Goal: Information Seeking & Learning: Check status

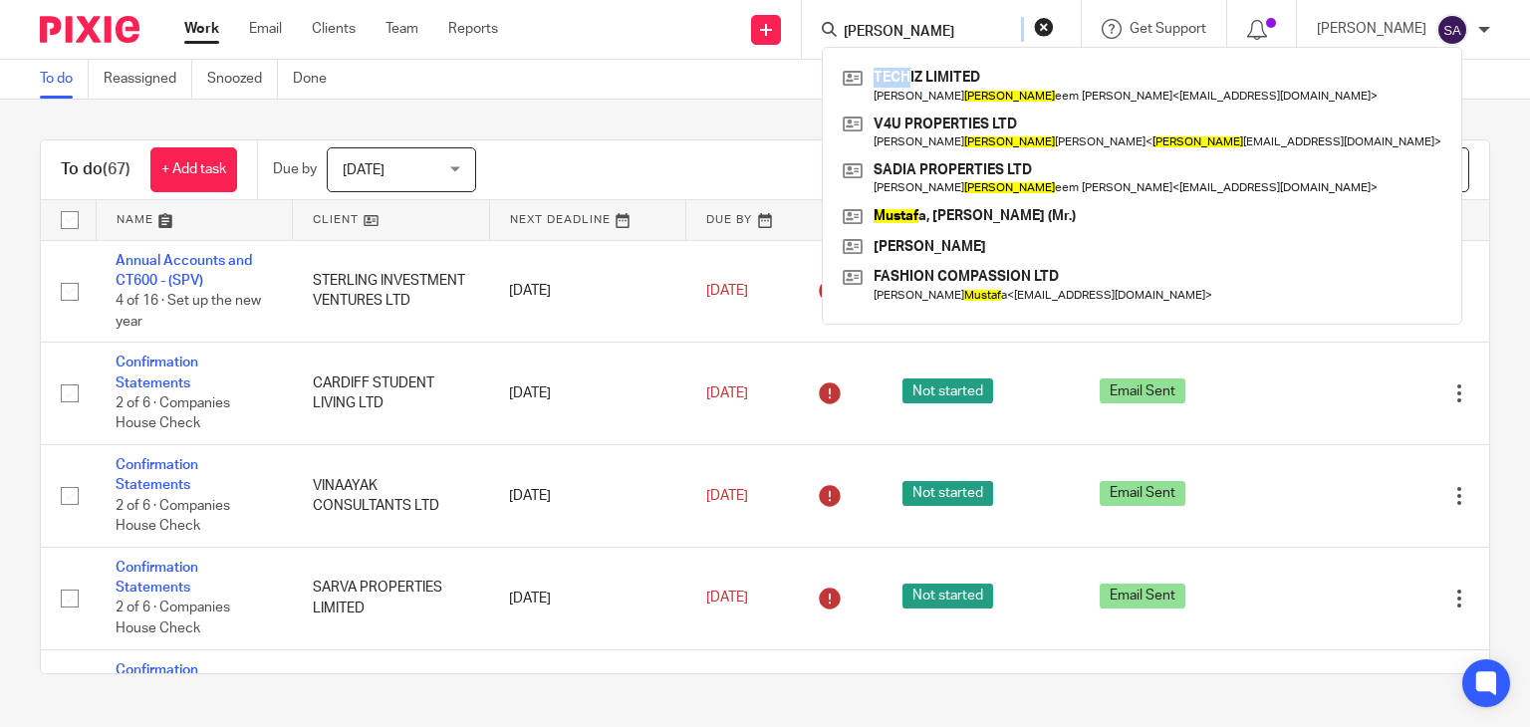
drag, startPoint x: 942, startPoint y: 47, endPoint x: 942, endPoint y: 33, distance: 13.9
click at [942, 33] on div "mustaq TECHIZ LIMITED Mohammed Mustaq eem Asifulla < mmustaq27@gmail.com > V4U …" at bounding box center [938, 29] width 232 height 25
drag, startPoint x: 942, startPoint y: 33, endPoint x: 833, endPoint y: 42, distance: 109.0
click at [833, 42] on div "Send new email Create task Add client mustaq TECHIZ LIMITED Mohammed Mustaq eem…" at bounding box center [1029, 29] width 1002 height 59
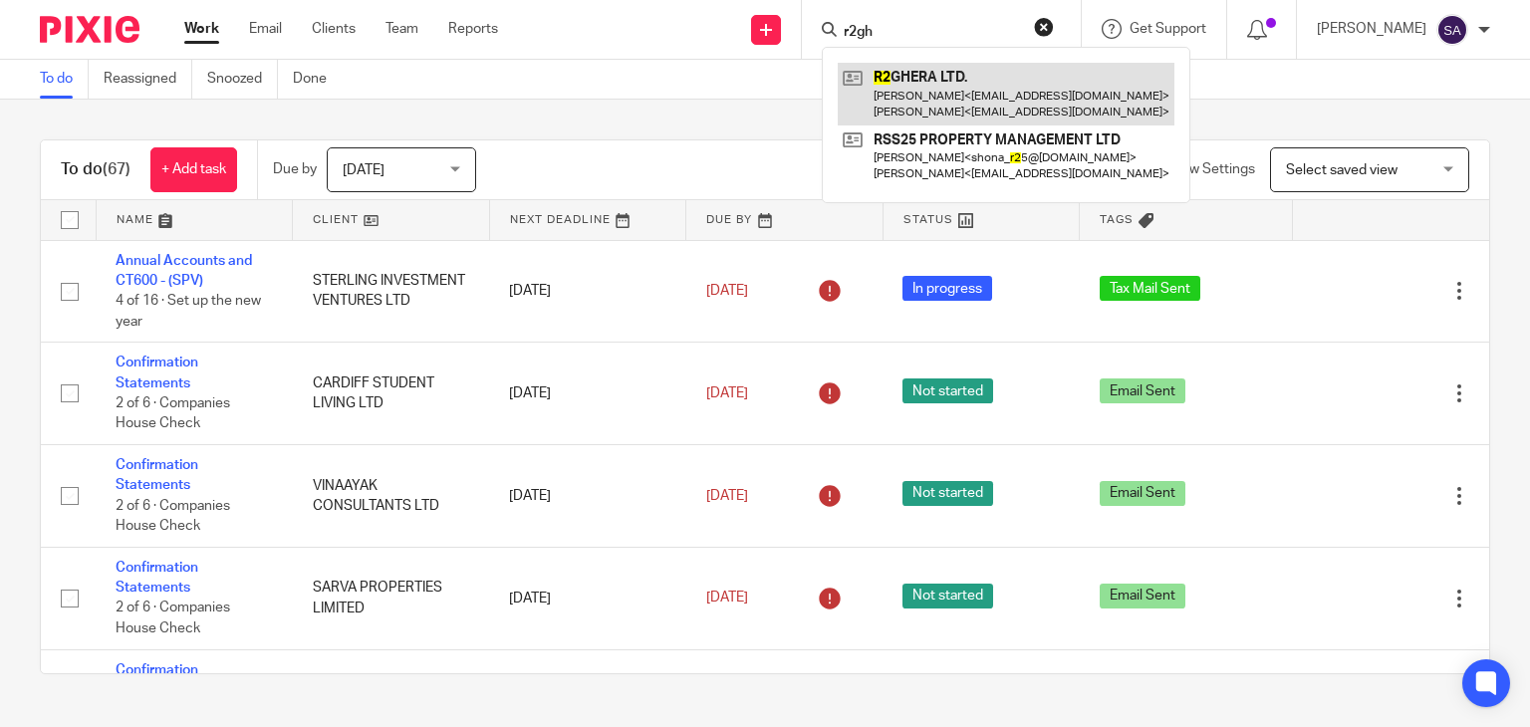
type input "r2gh"
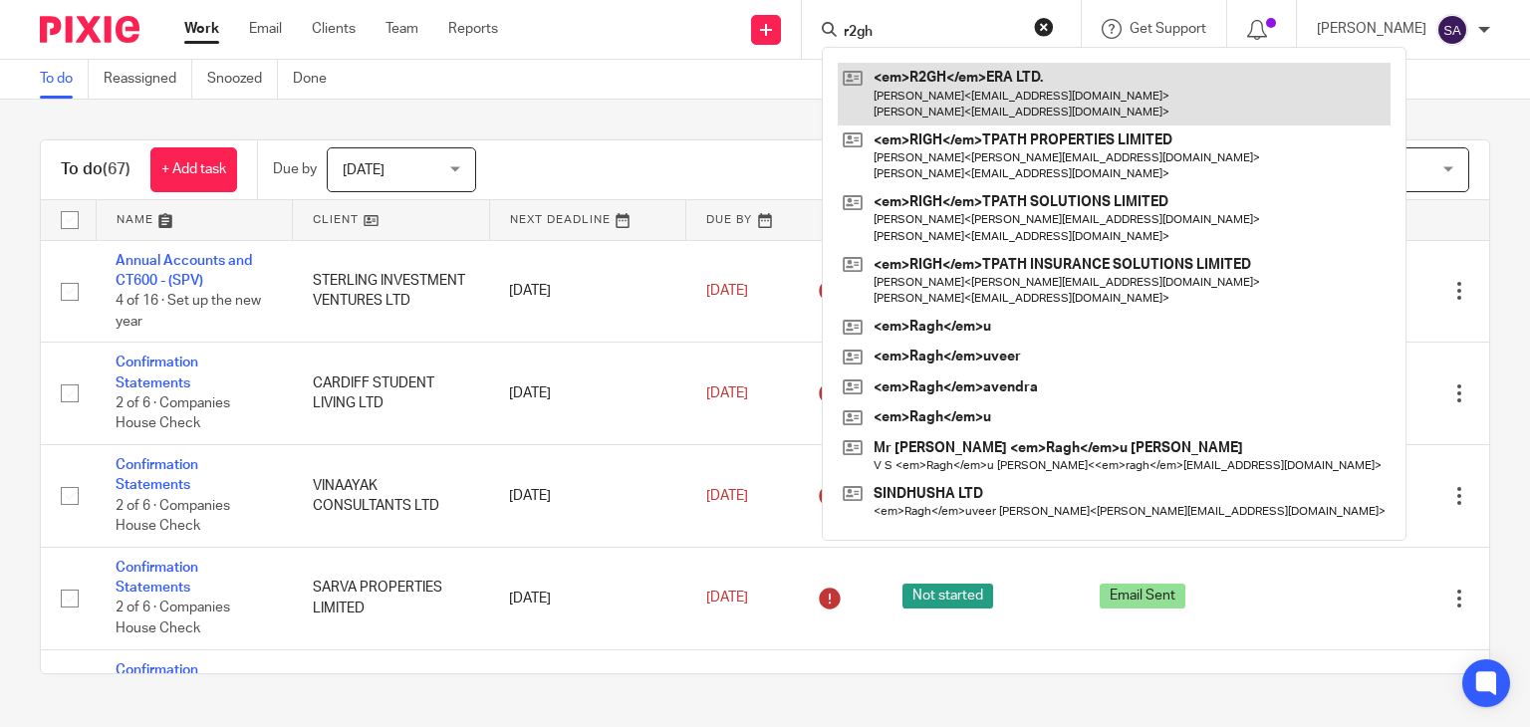
click at [949, 84] on link at bounding box center [1114, 94] width 553 height 62
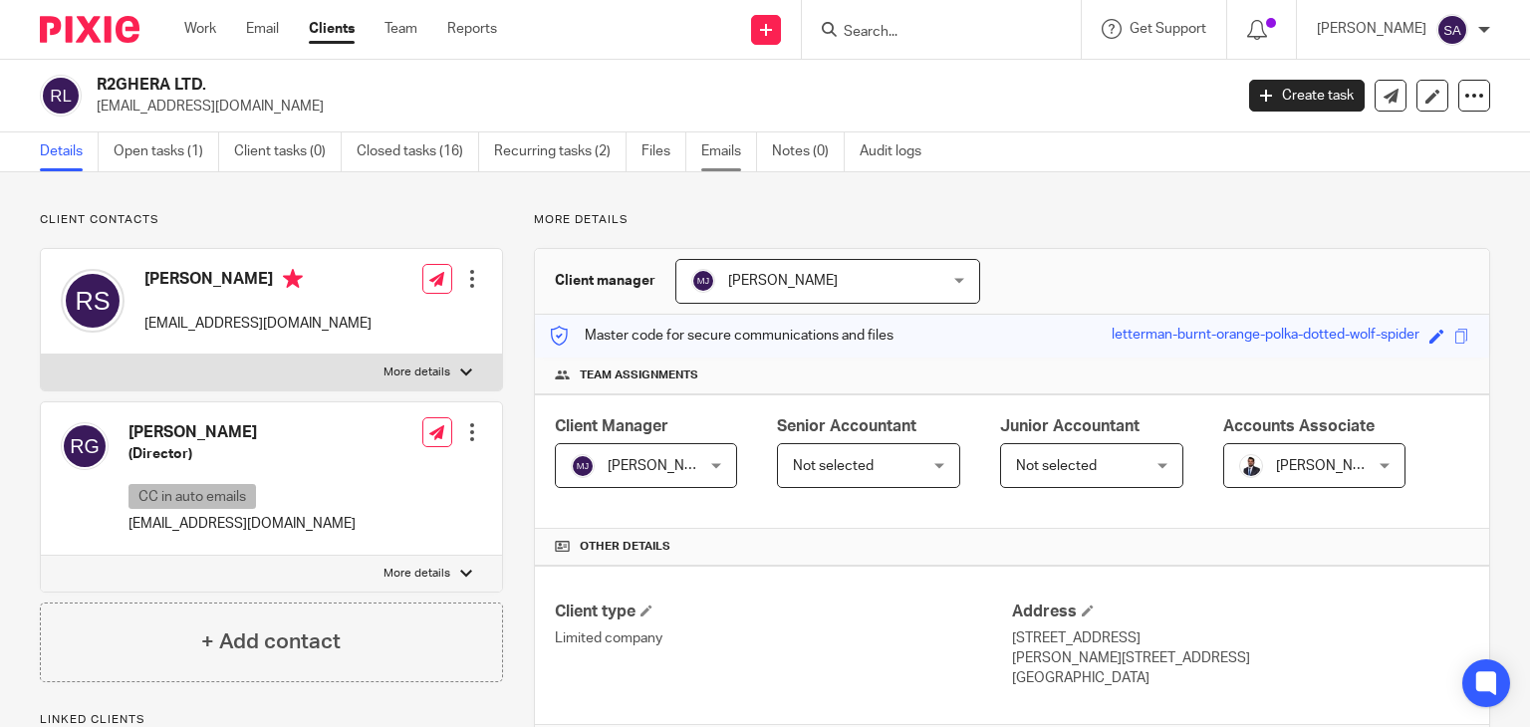
click at [738, 151] on link "Emails" at bounding box center [729, 152] width 56 height 39
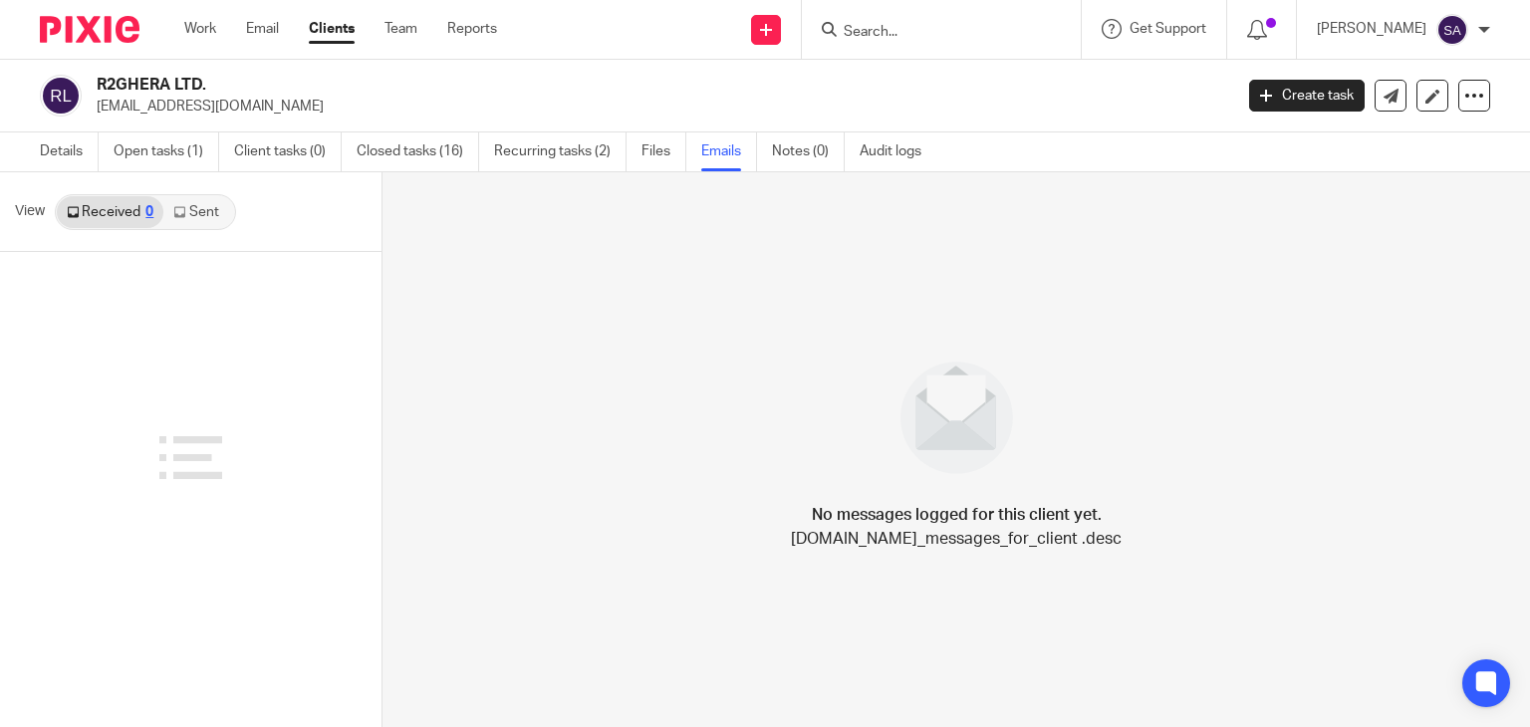
click at [215, 211] on link "Sent" at bounding box center [198, 212] width 70 height 32
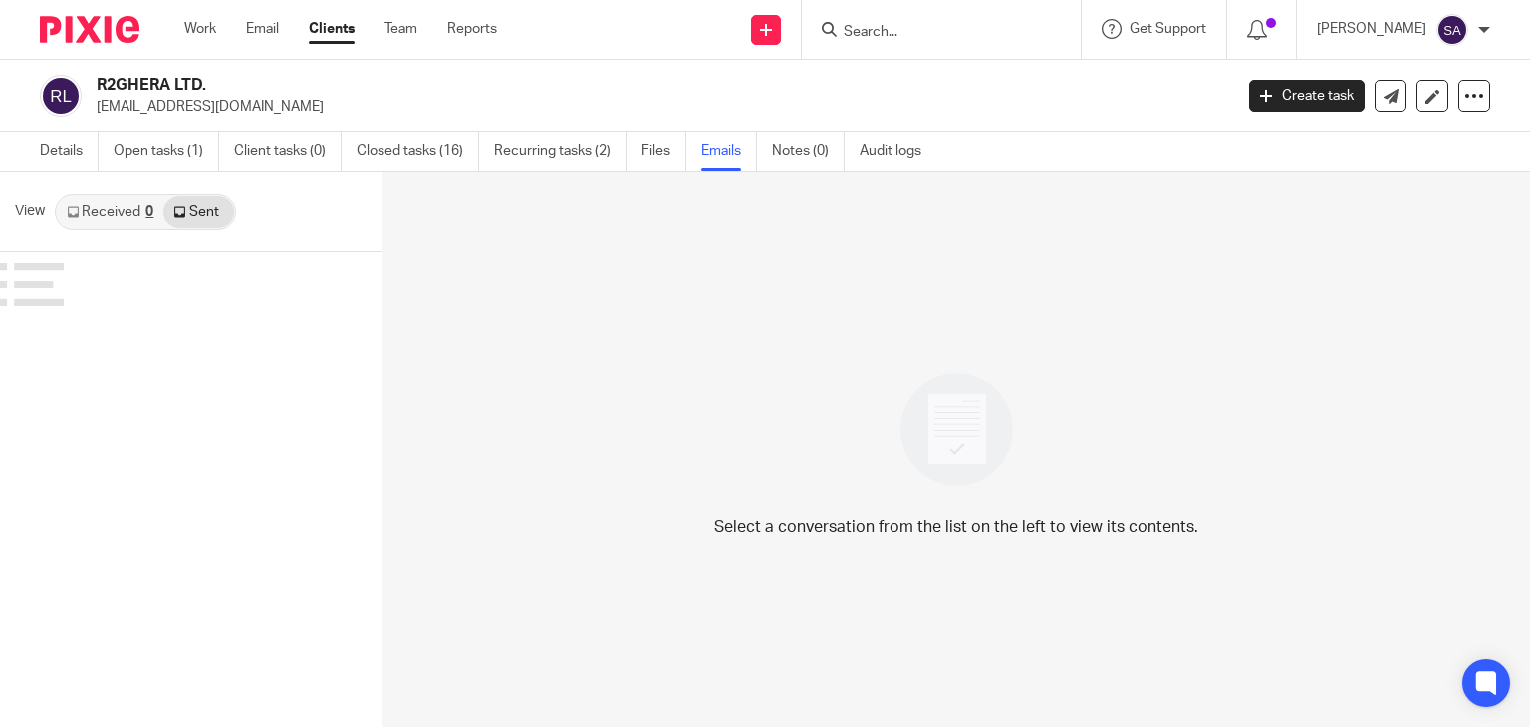
click at [131, 216] on link "Received 0" at bounding box center [110, 212] width 107 height 32
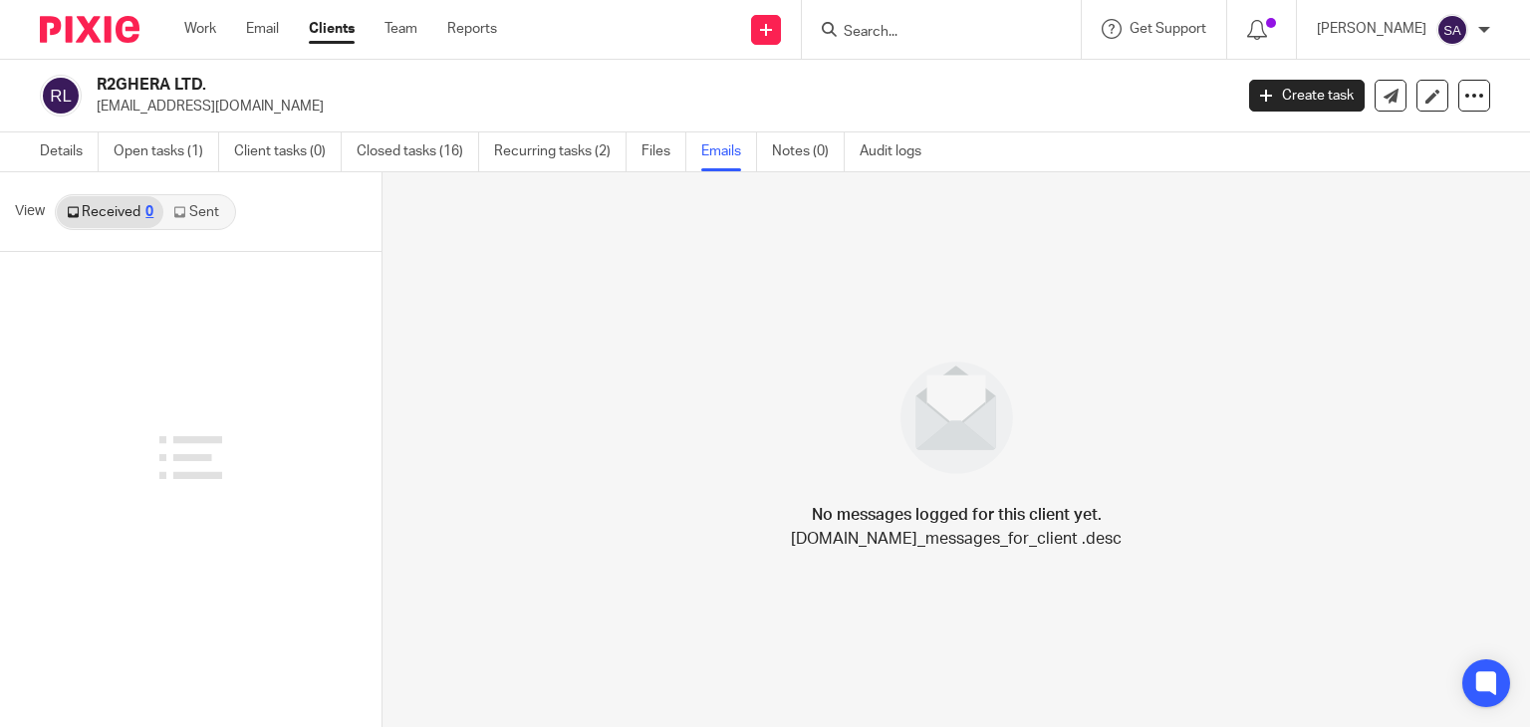
click at [200, 209] on link "Sent" at bounding box center [198, 212] width 70 height 32
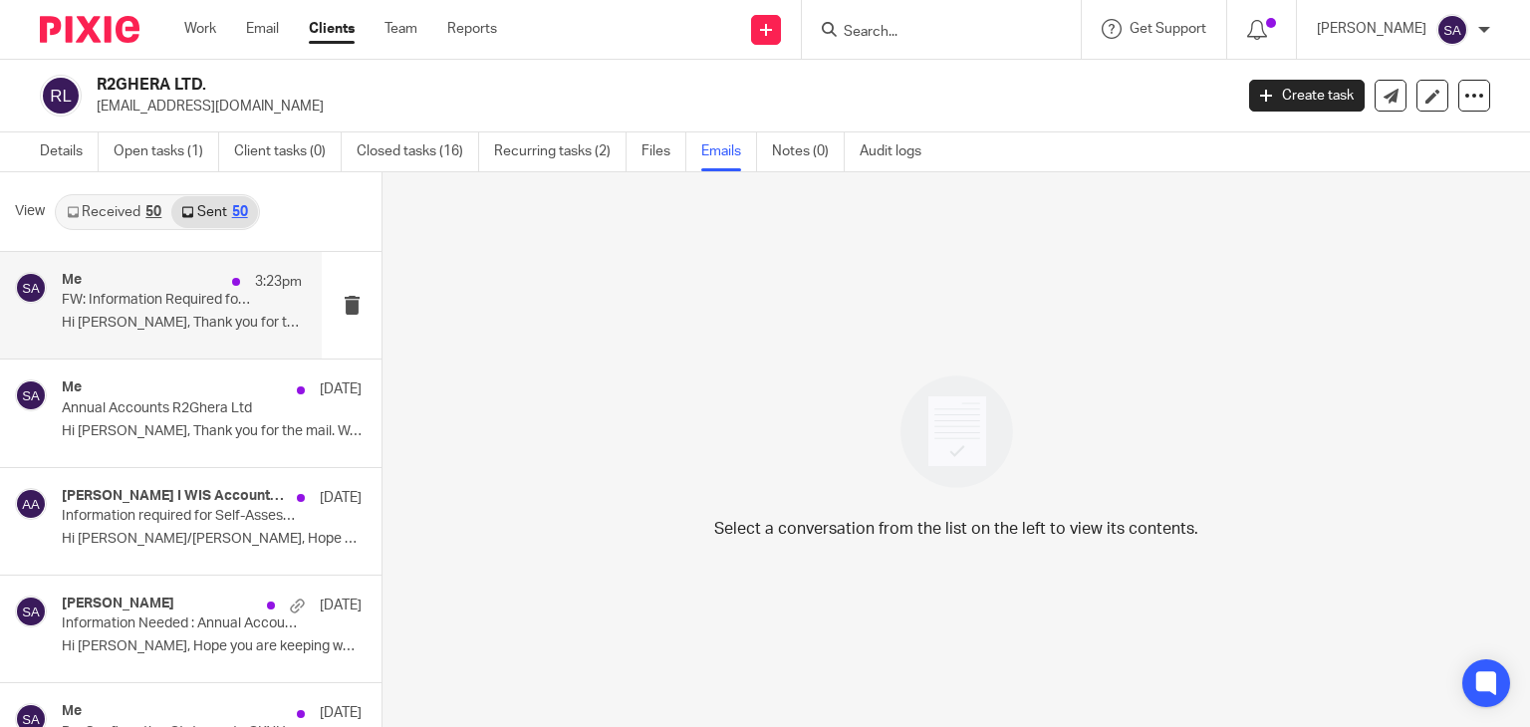
click at [133, 288] on div "Me 3:23pm" at bounding box center [182, 282] width 240 height 20
click at [132, 339] on div "Me 3:23pm FW: Information Required for Annual Accounts FYE Dec'24 - R2GHERA LTD…" at bounding box center [161, 305] width 322 height 107
